Goal: Information Seeking & Learning: Learn about a topic

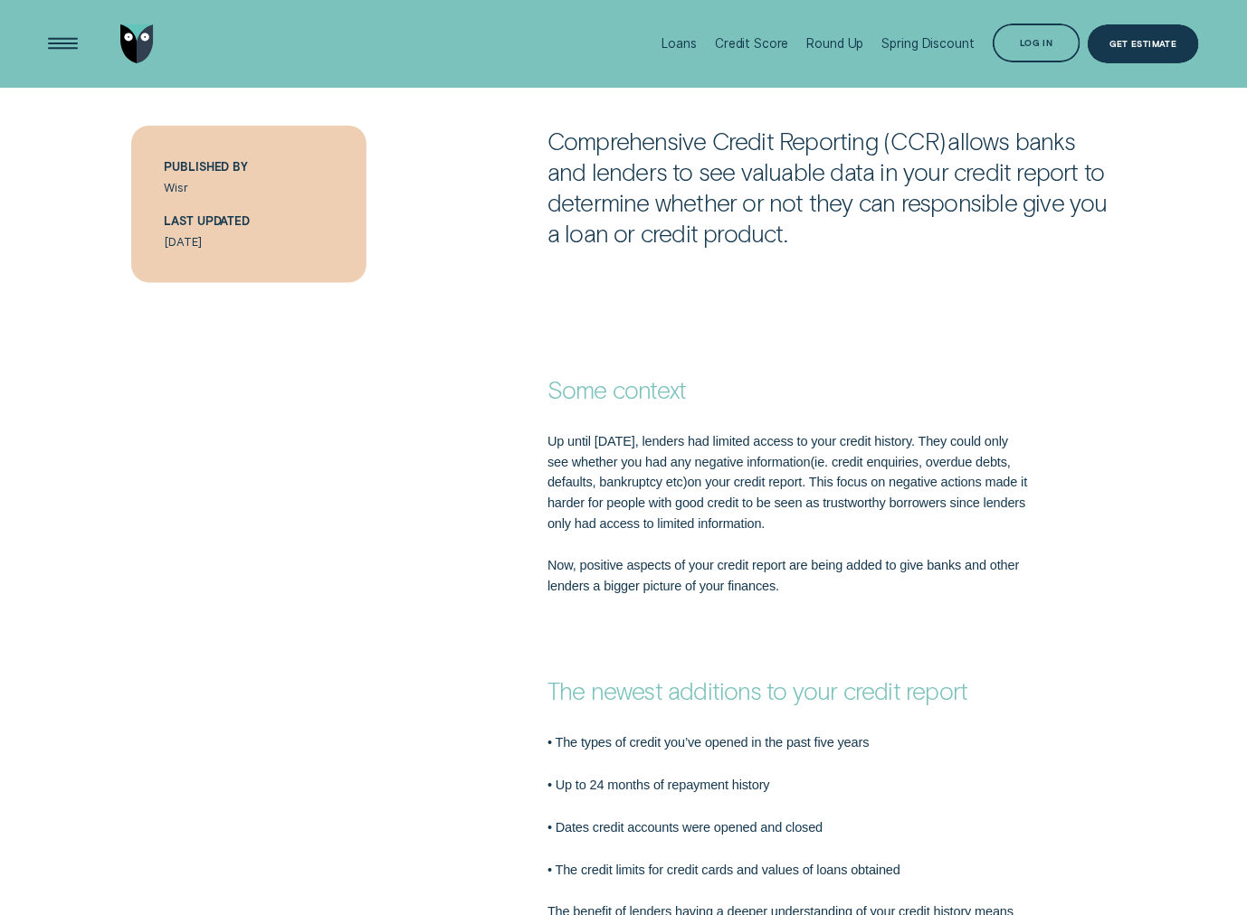
scroll to position [633, 0]
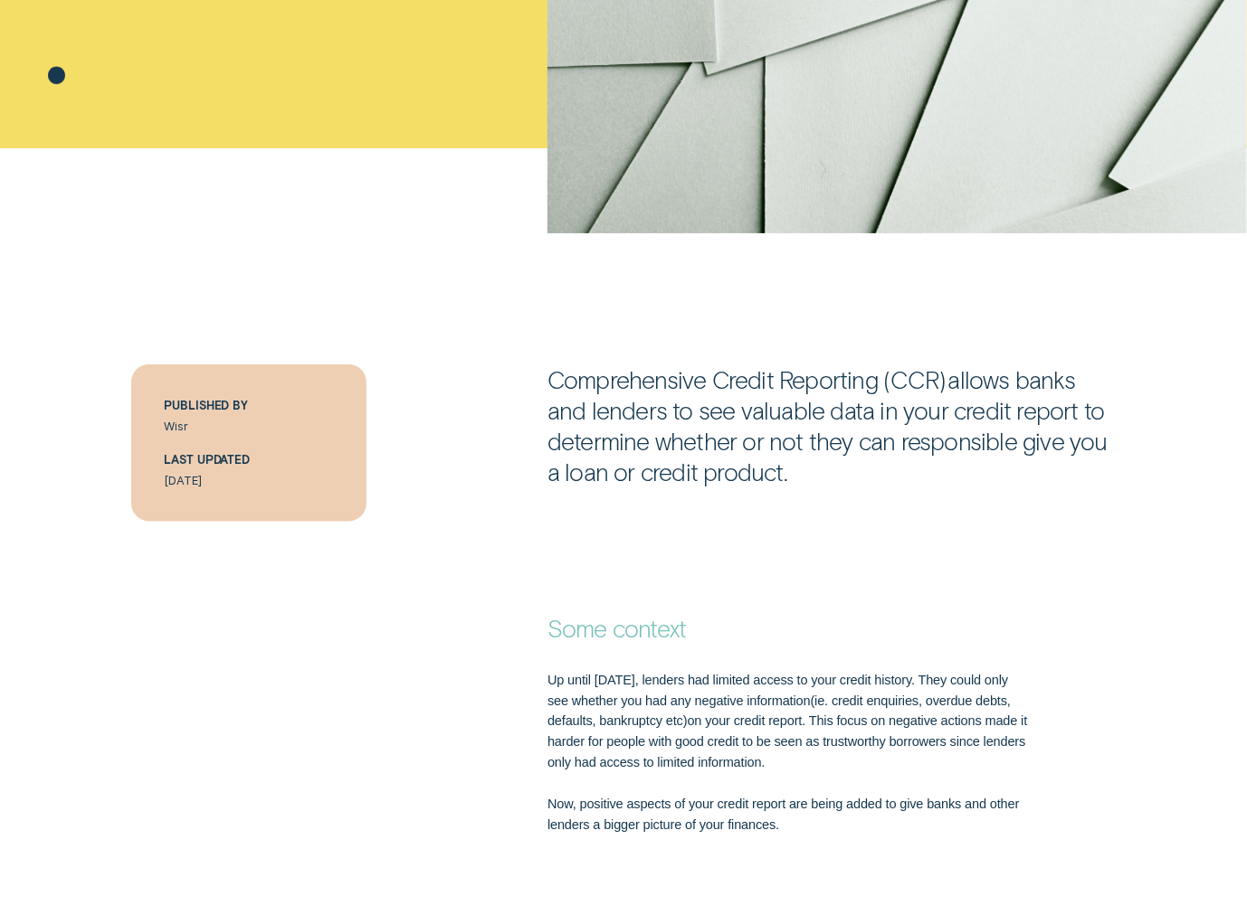
click at [536, 571] on div "Some context" at bounding box center [623, 589] width 1165 height 111
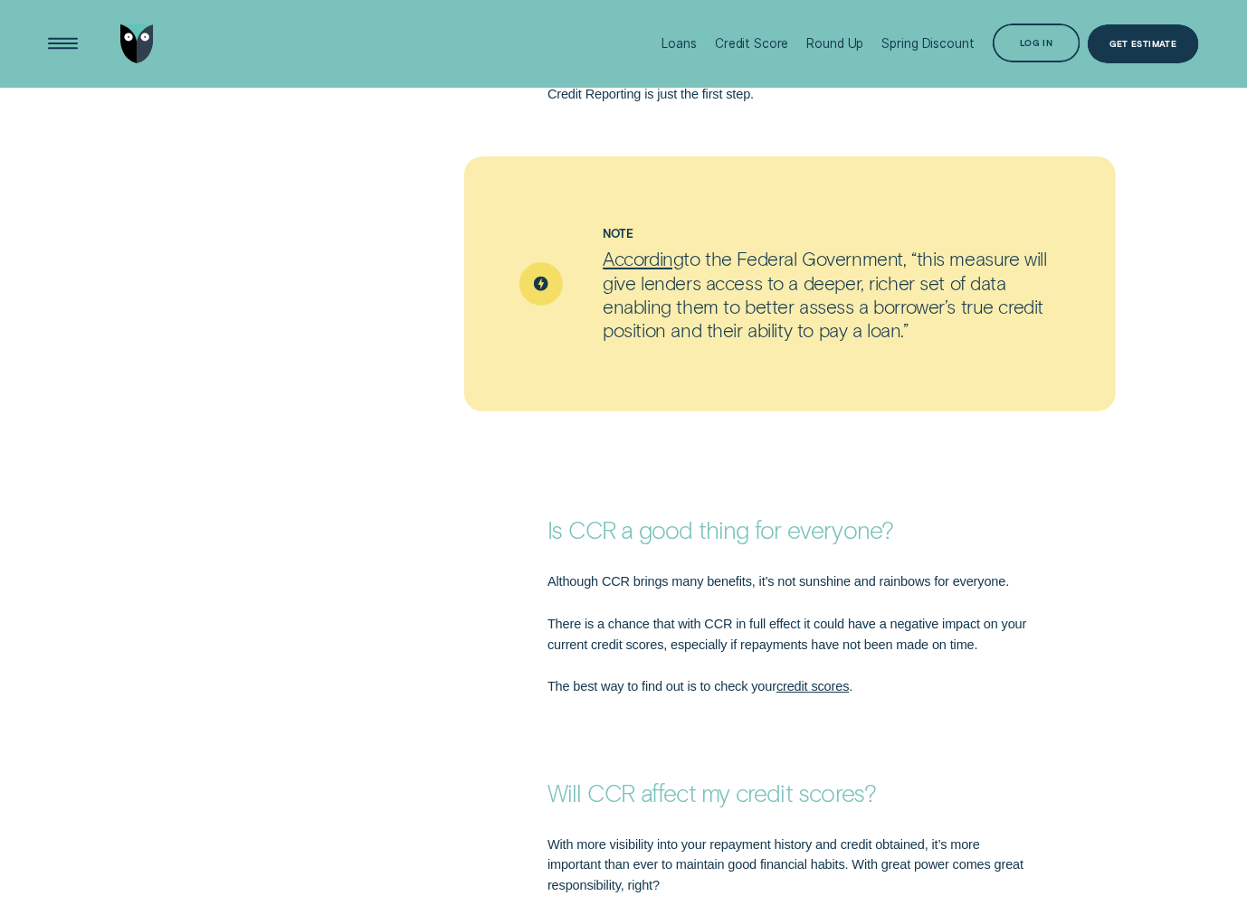
scroll to position [1979, 0]
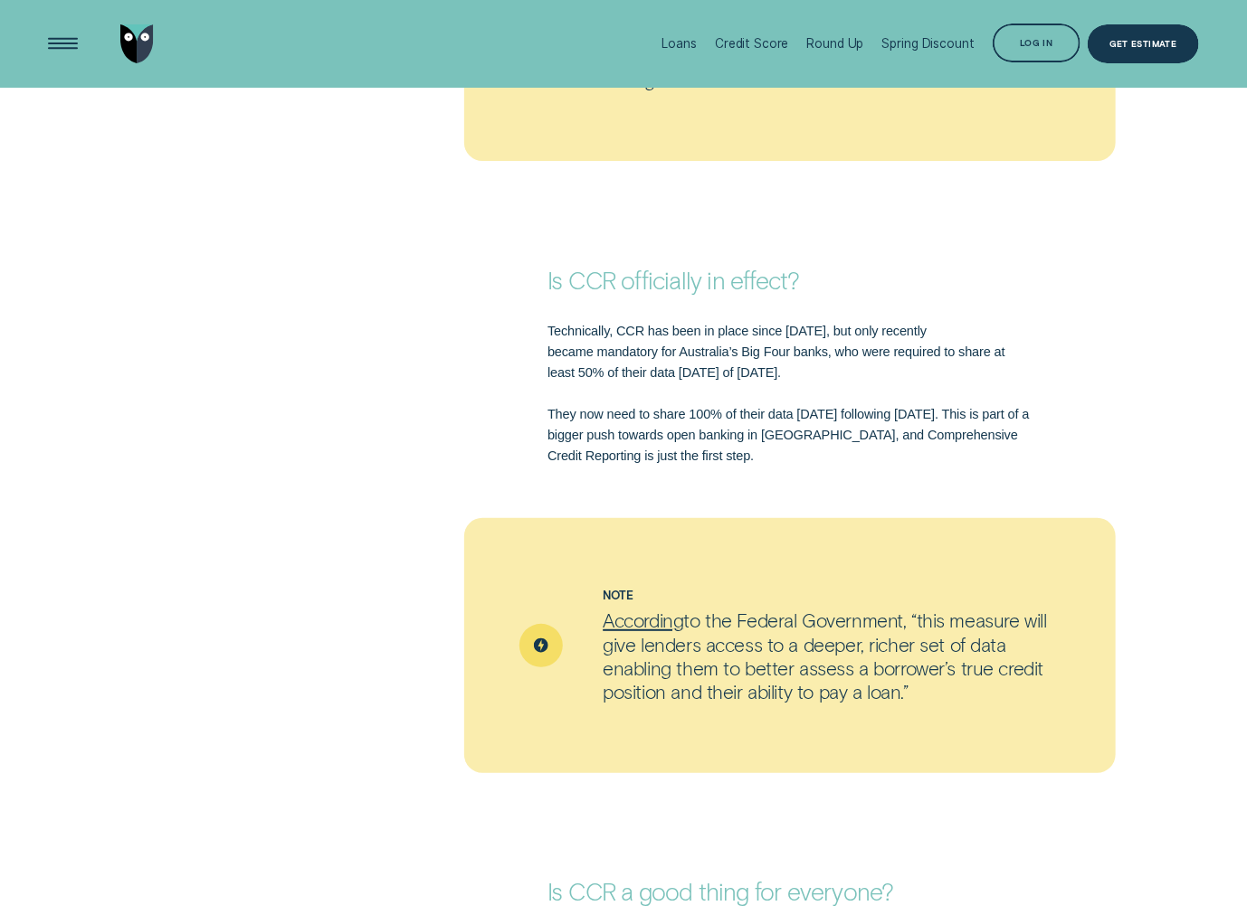
drag, startPoint x: 941, startPoint y: 688, endPoint x: 619, endPoint y: 592, distance: 336.3
click at [619, 592] on div "Note According to the Federal Government, “this measure will give lenders acces…" at bounding box center [831, 646] width 458 height 116
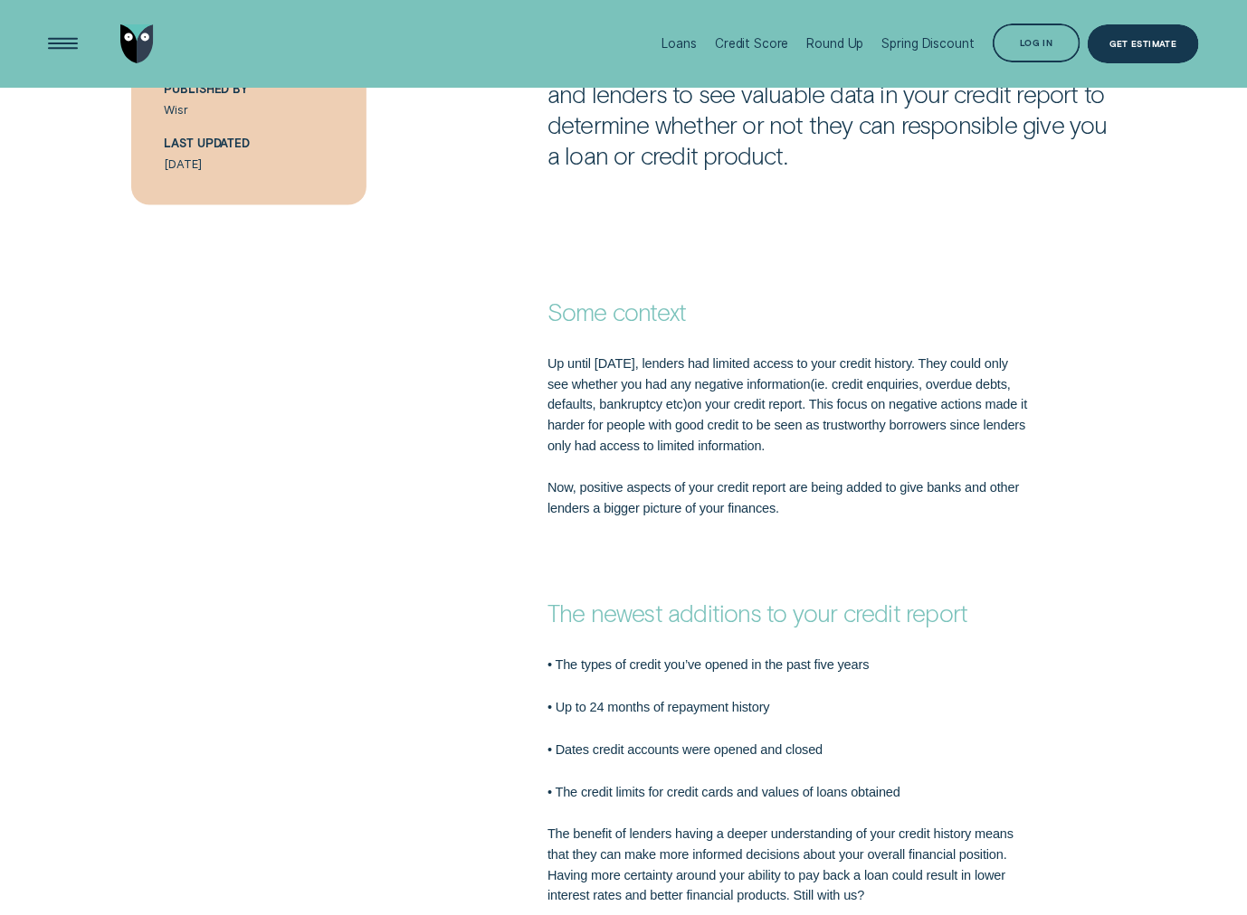
scroll to position [713, 0]
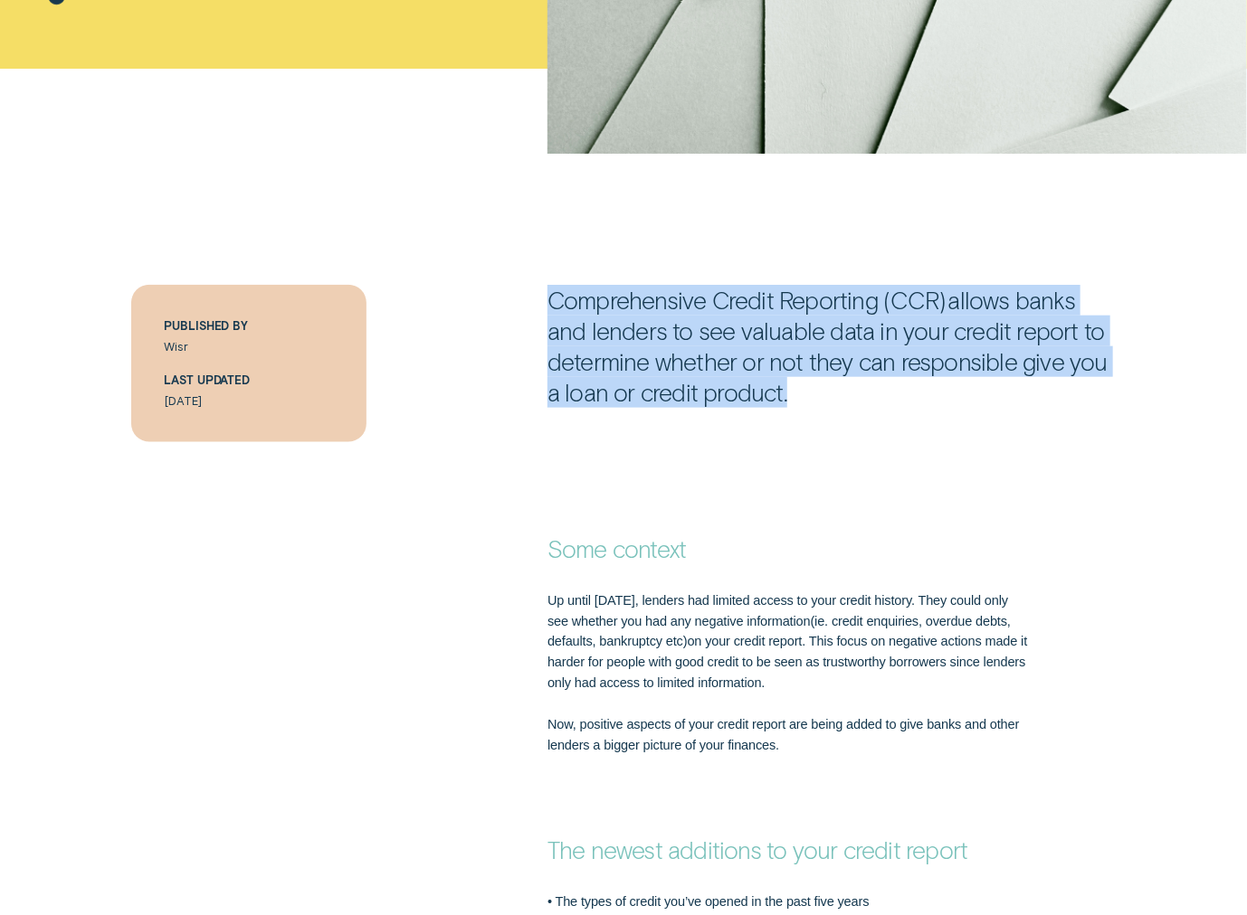
drag, startPoint x: 542, startPoint y: 302, endPoint x: 811, endPoint y: 402, distance: 286.5
click at [811, 402] on div "Comprehensive Credit Reporting (CCR)  allows banks and lenders to see valuable …" at bounding box center [831, 346] width 583 height 123
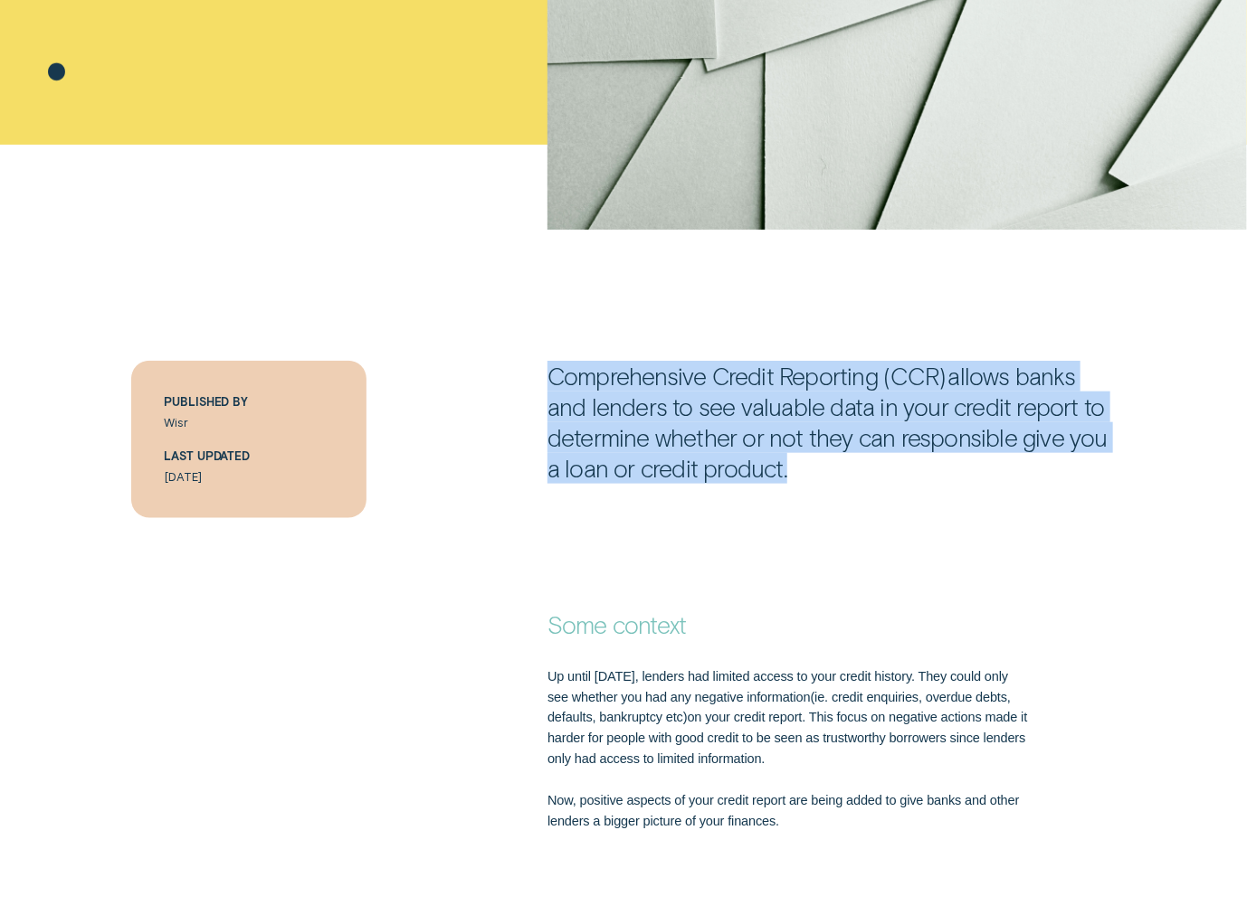
scroll to position [0, 0]
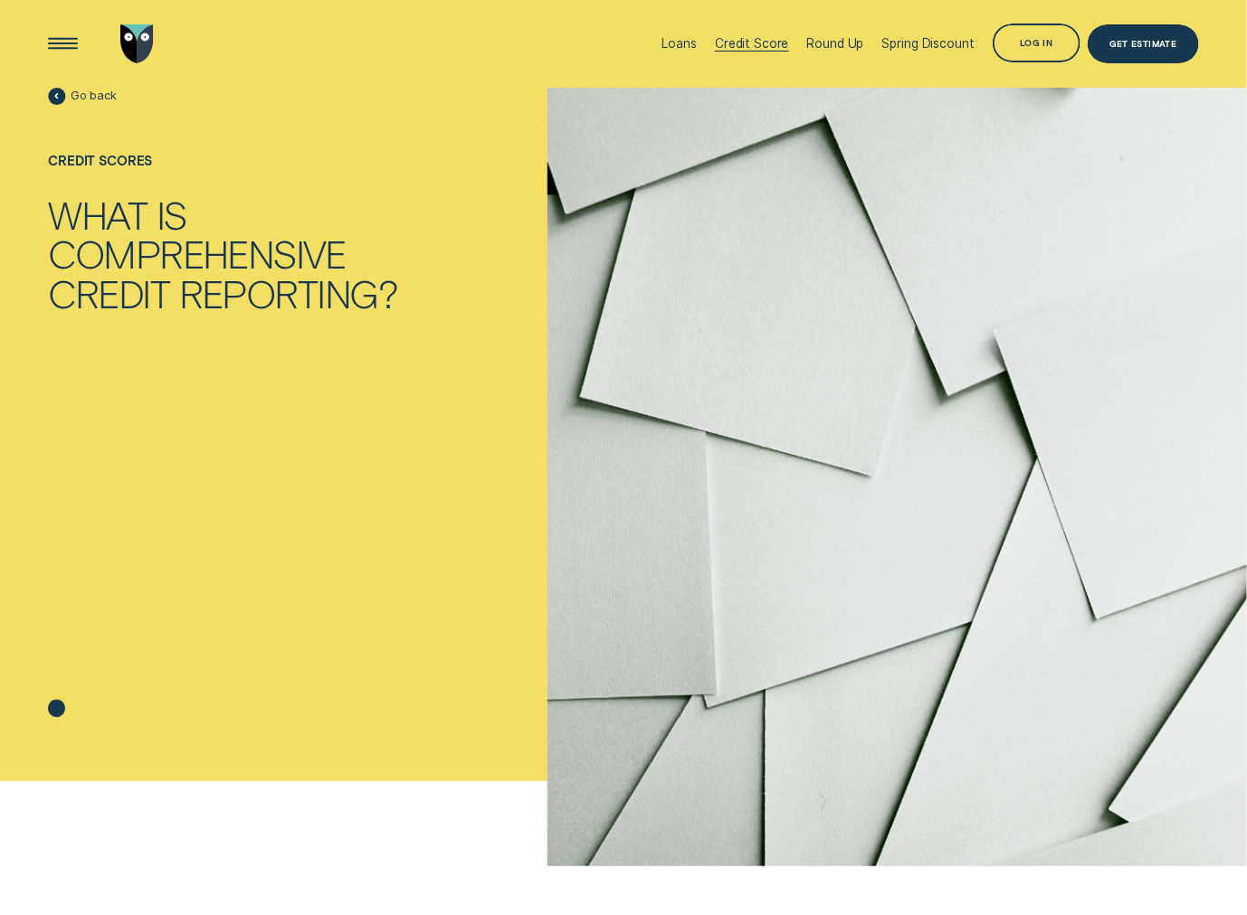
click at [760, 51] on div at bounding box center [751, 51] width 73 height 1
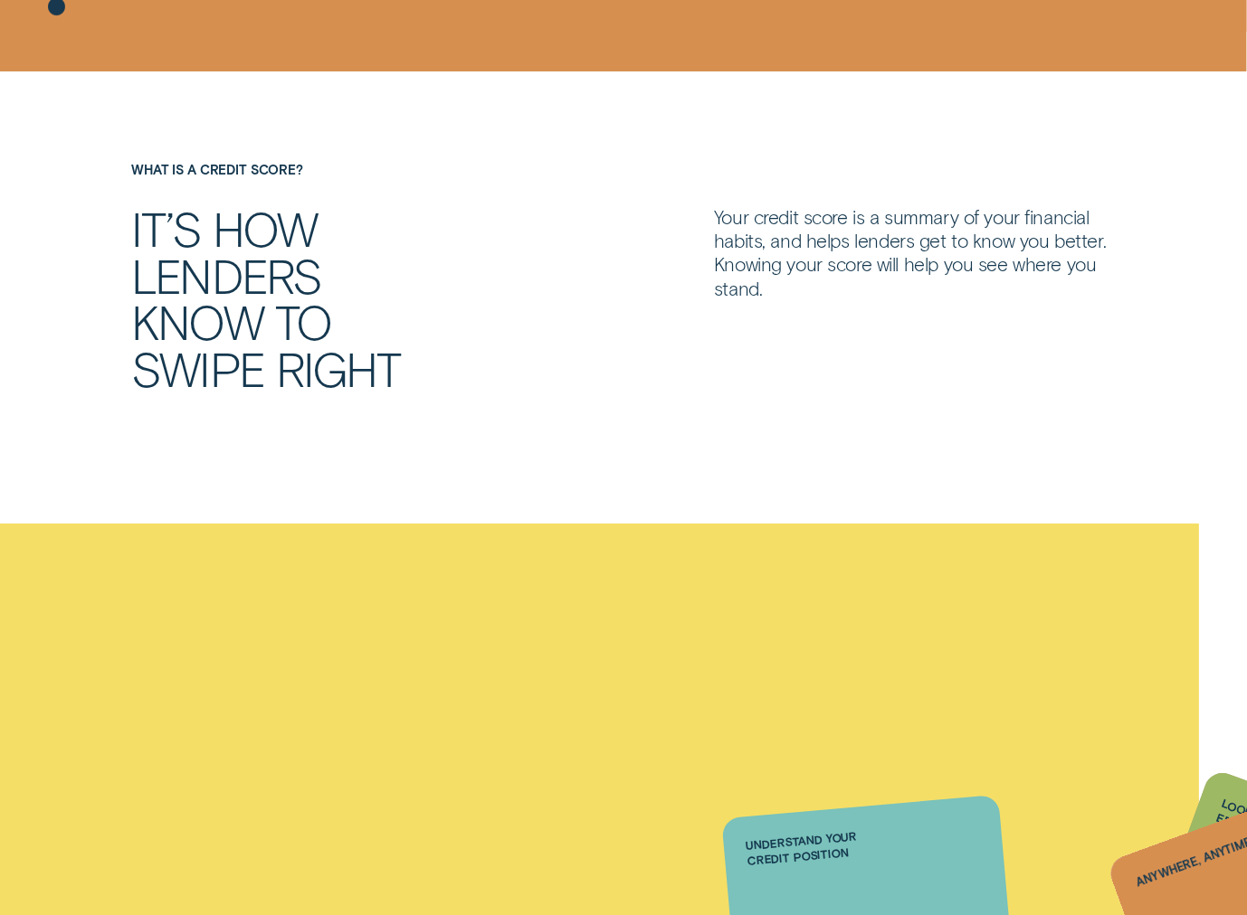
scroll to position [2110, 0]
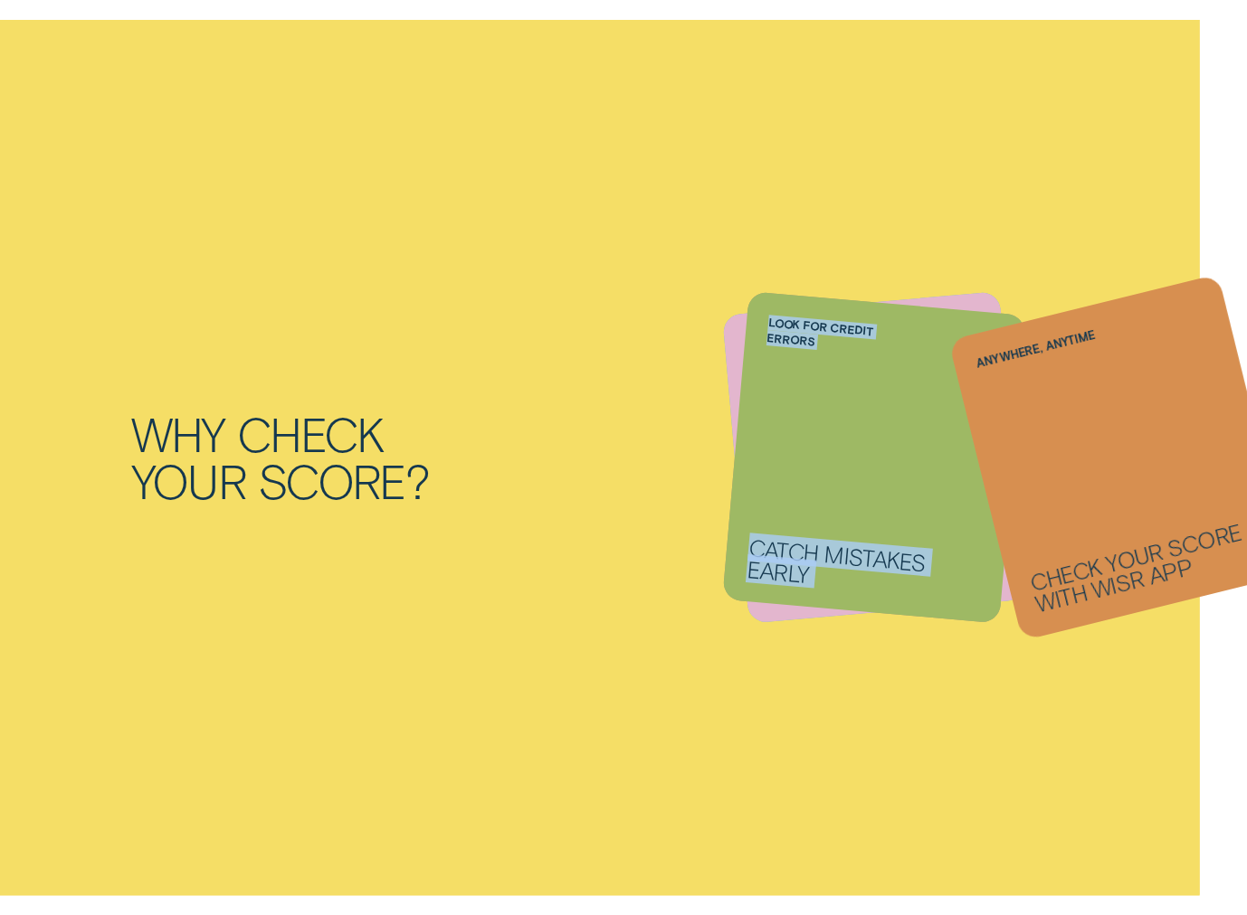
drag, startPoint x: 768, startPoint y: 486, endPoint x: 949, endPoint y: 100, distance: 425.7
click at [949, 100] on div "Why check your score? Understand your credit position See what lenders see Know…" at bounding box center [623, 458] width 1247 height 876
drag, startPoint x: 949, startPoint y: 100, endPoint x: 691, endPoint y: 821, distance: 765.7
click at [691, 821] on div "Why check your score? Understand your credit position See what lenders see Know…" at bounding box center [623, 458] width 1247 height 876
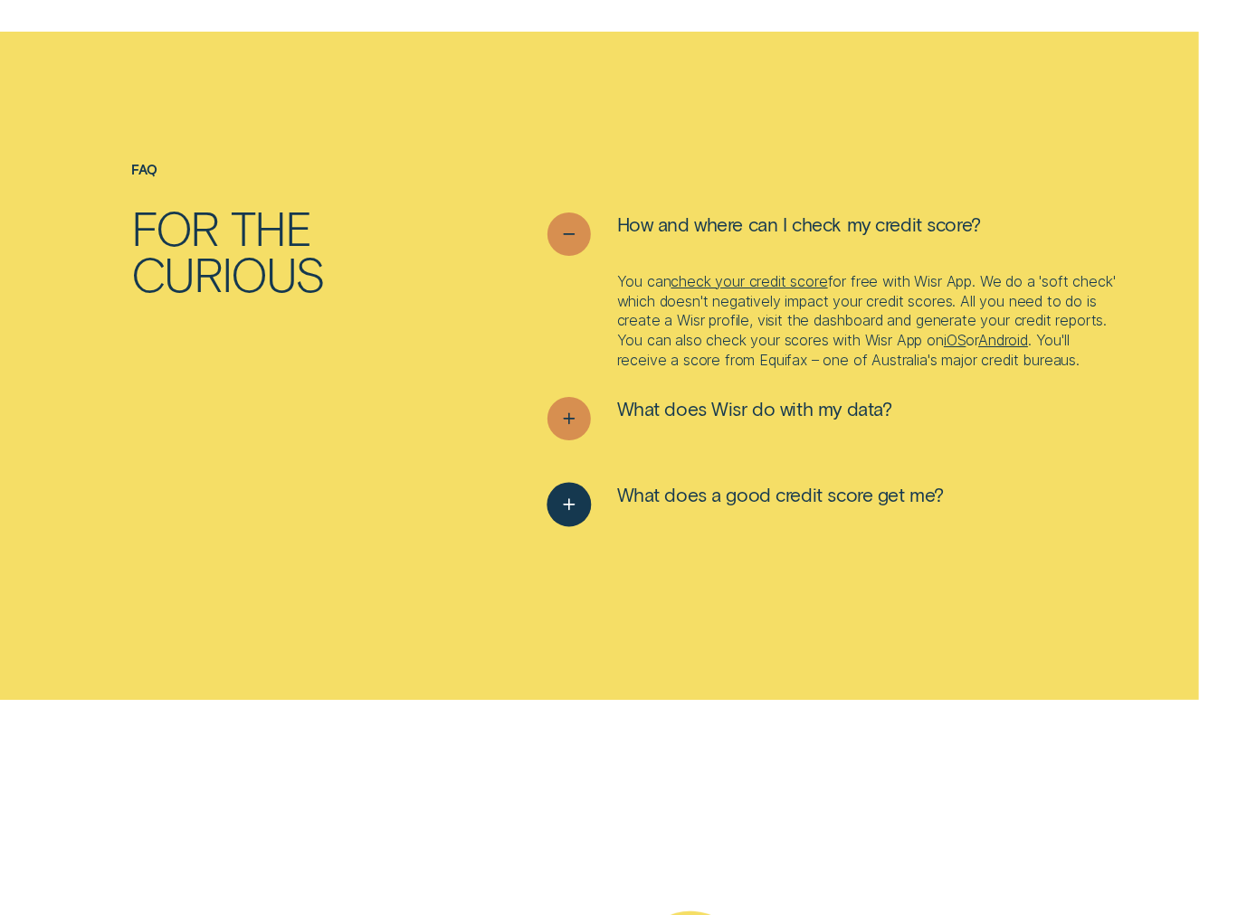
scroll to position [5910, 0]
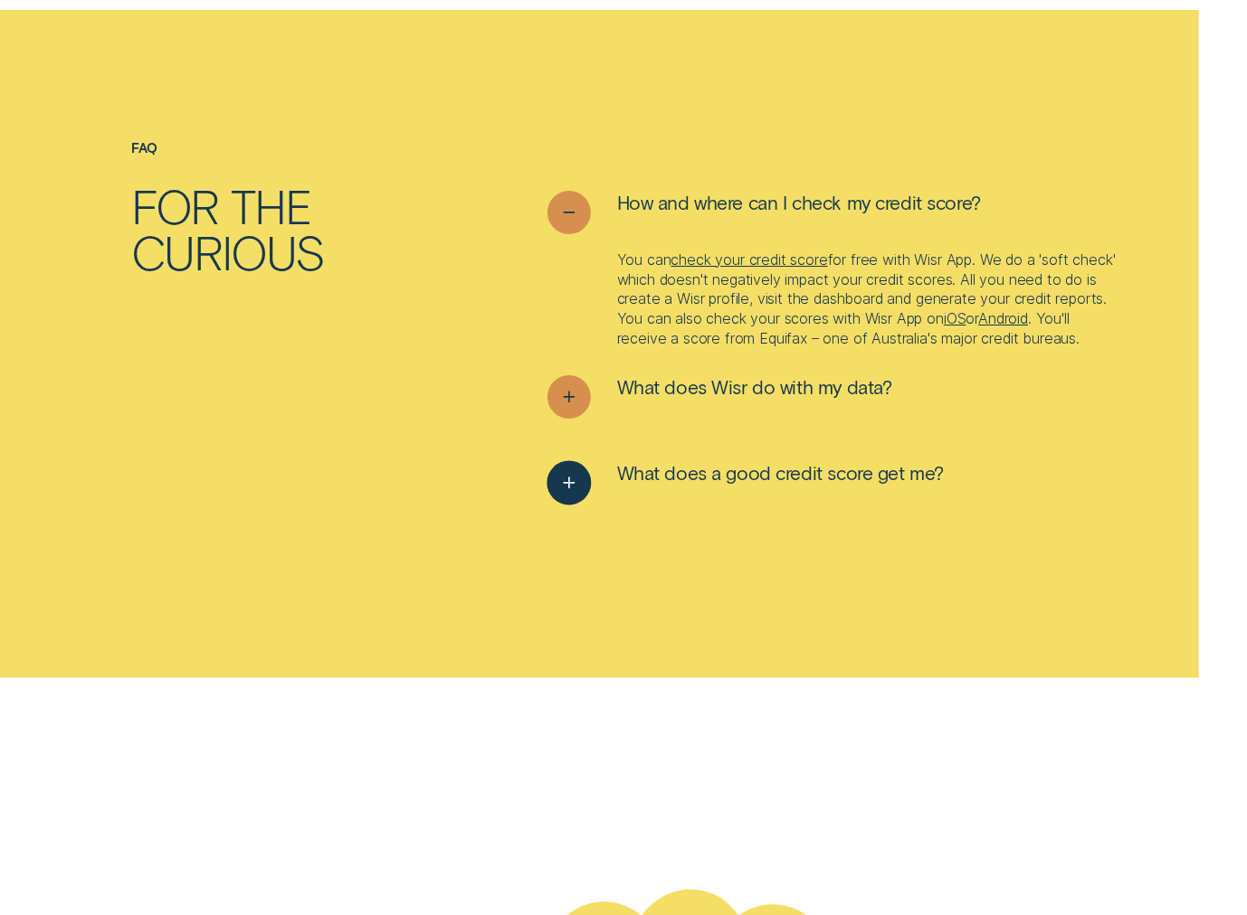
click at [559, 498] on icon "See more" at bounding box center [569, 483] width 23 height 28
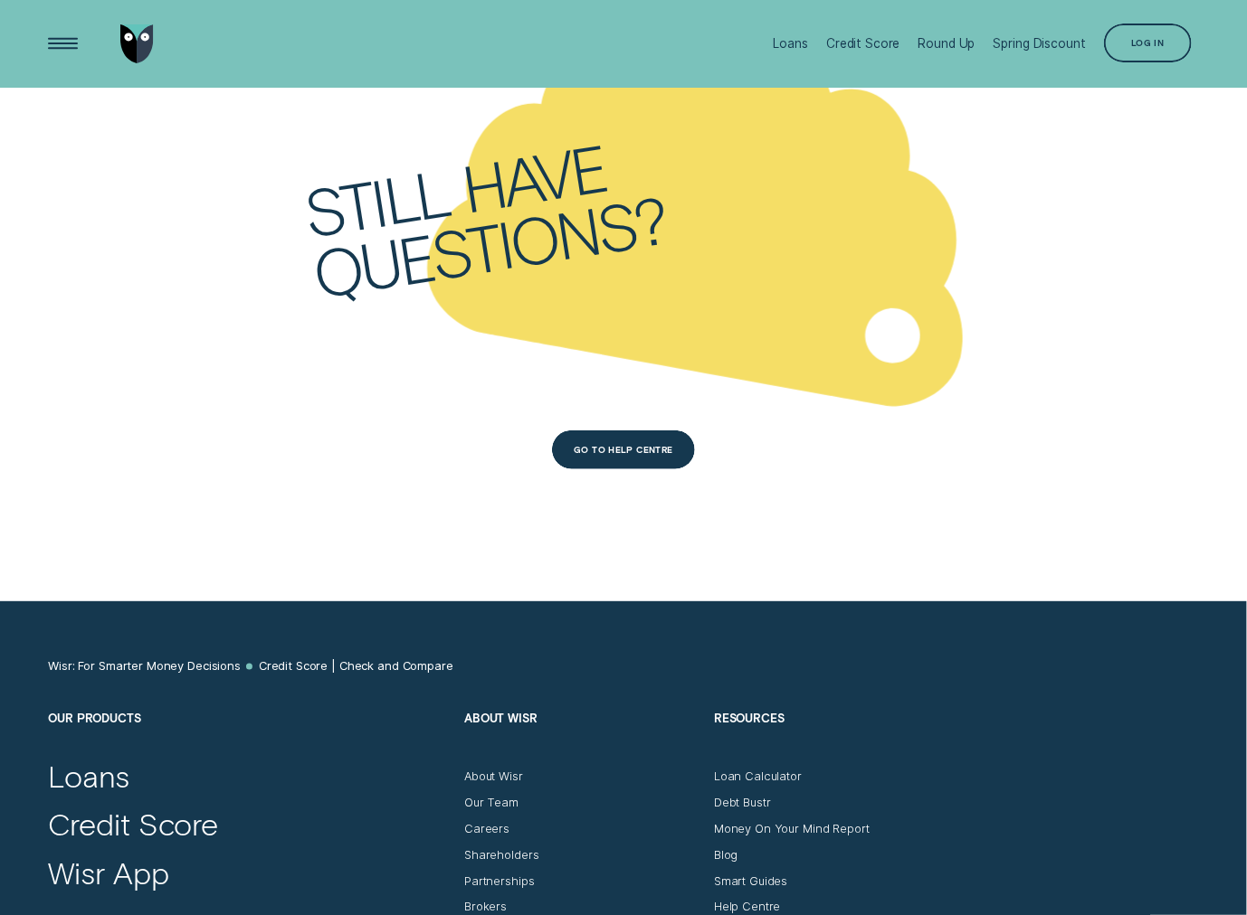
scroll to position [6744, 0]
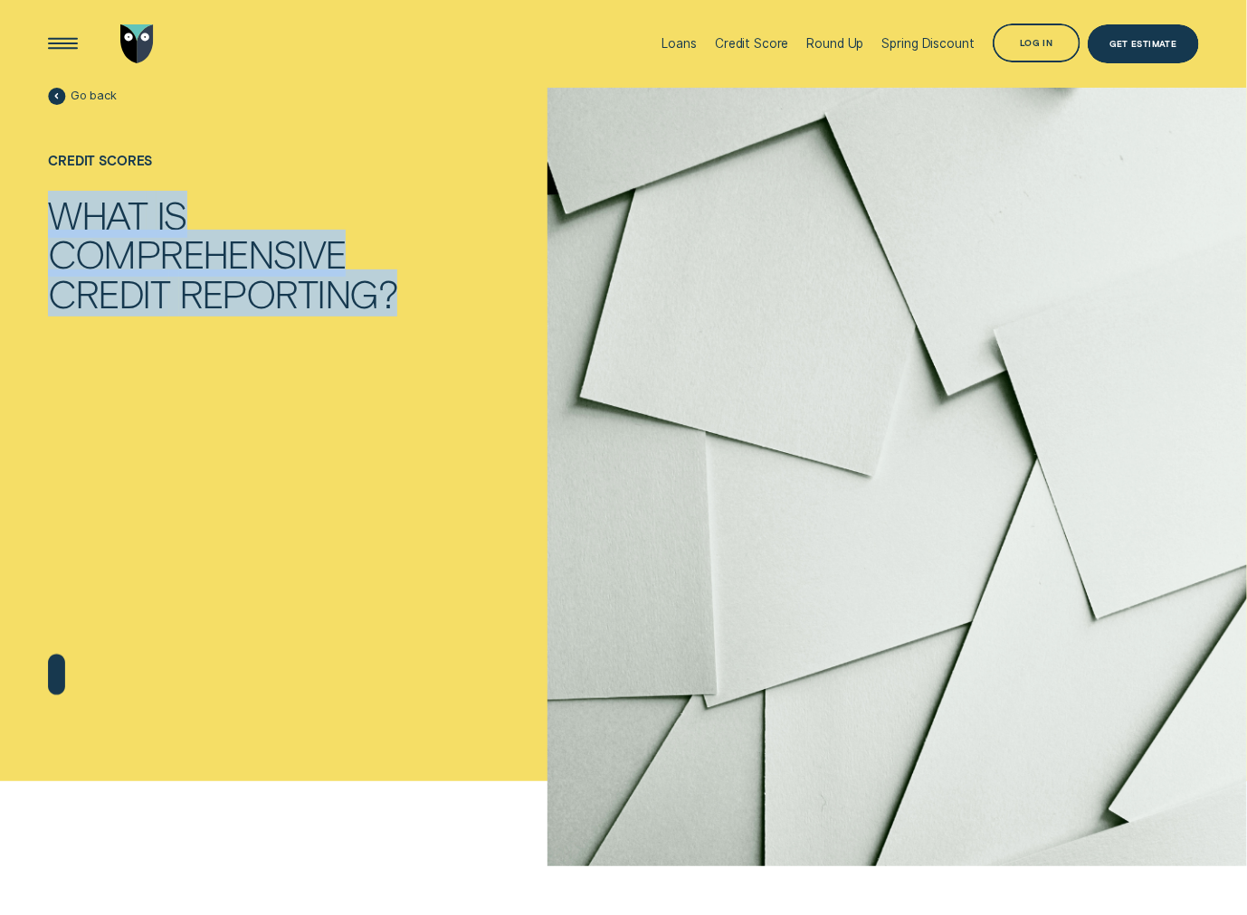
drag, startPoint x: 408, startPoint y: 299, endPoint x: 84, endPoint y: 205, distance: 337.0
click at [57, 214] on div "Go back Credit scores What is Comprehensive Credit Reporting?" at bounding box center [249, 435] width 416 height 694
copy div "What is Comprehensive Credit Reporting?"
